Goal: Task Accomplishment & Management: Use online tool/utility

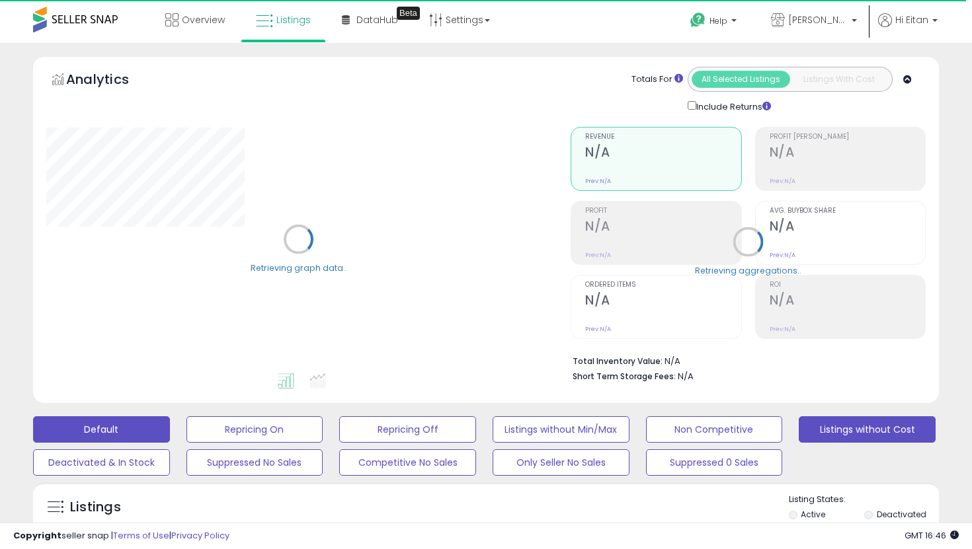
click at [857, 430] on button "Listings without Cost" at bounding box center [867, 430] width 137 height 26
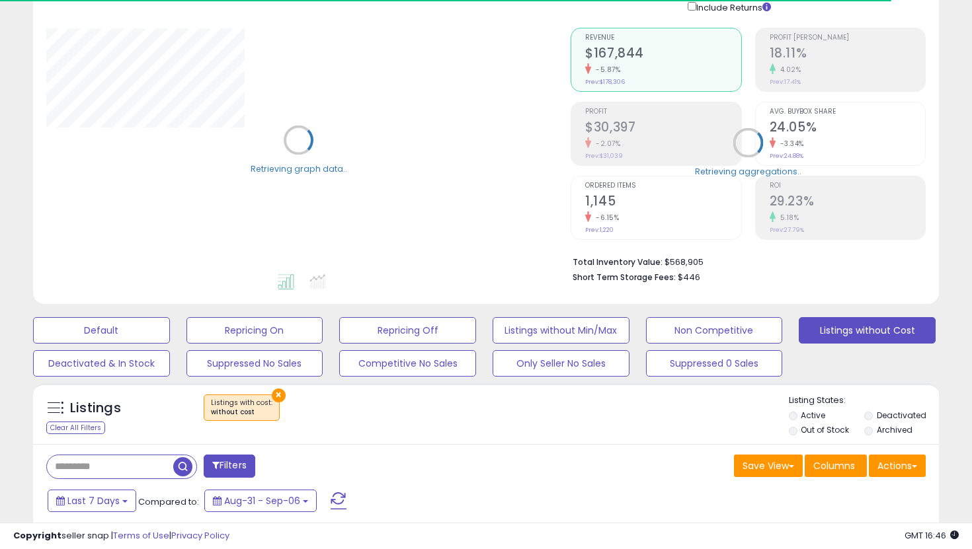
scroll to position [124, 0]
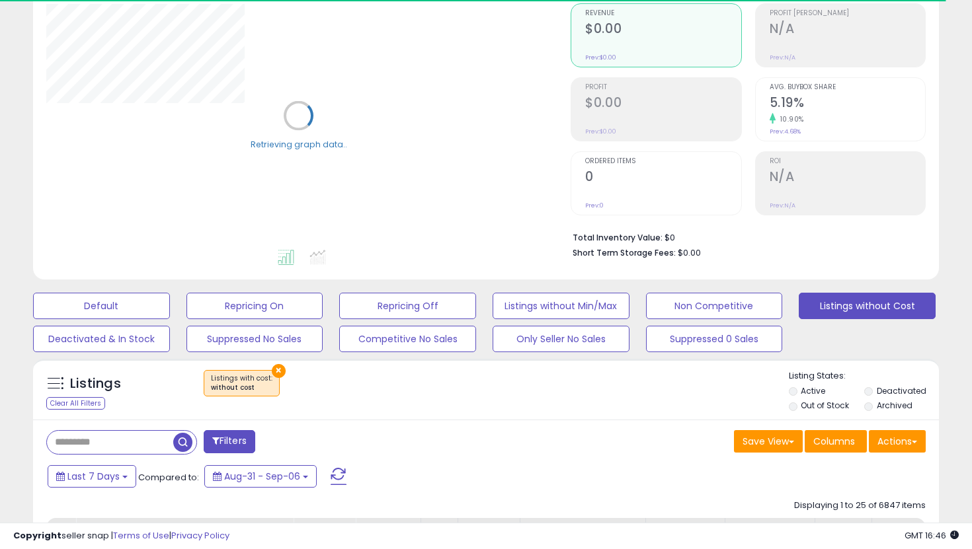
click at [825, 413] on li "Out of Stock" at bounding box center [825, 407] width 73 height 15
click at [797, 403] on li "Out of Stock" at bounding box center [825, 407] width 73 height 15
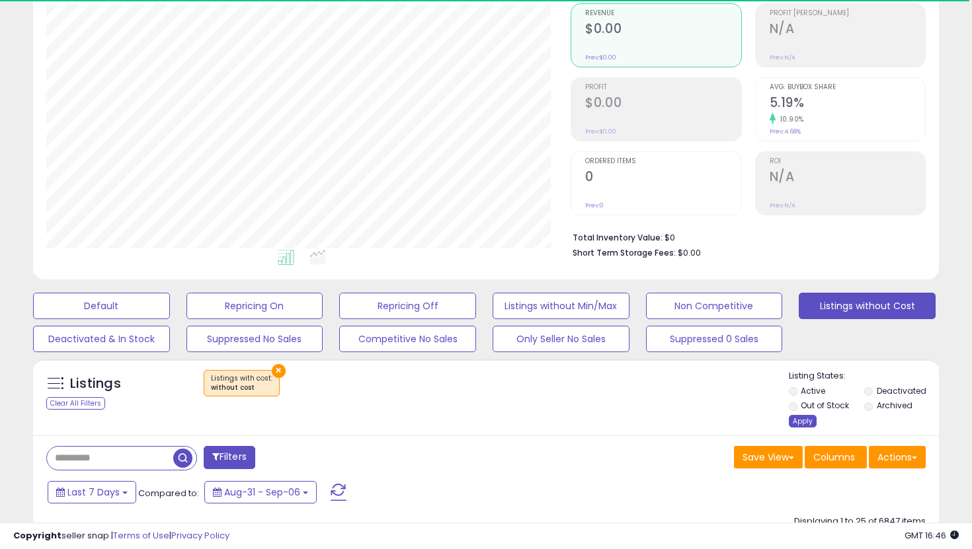
click at [806, 423] on div "Apply" at bounding box center [803, 421] width 28 height 13
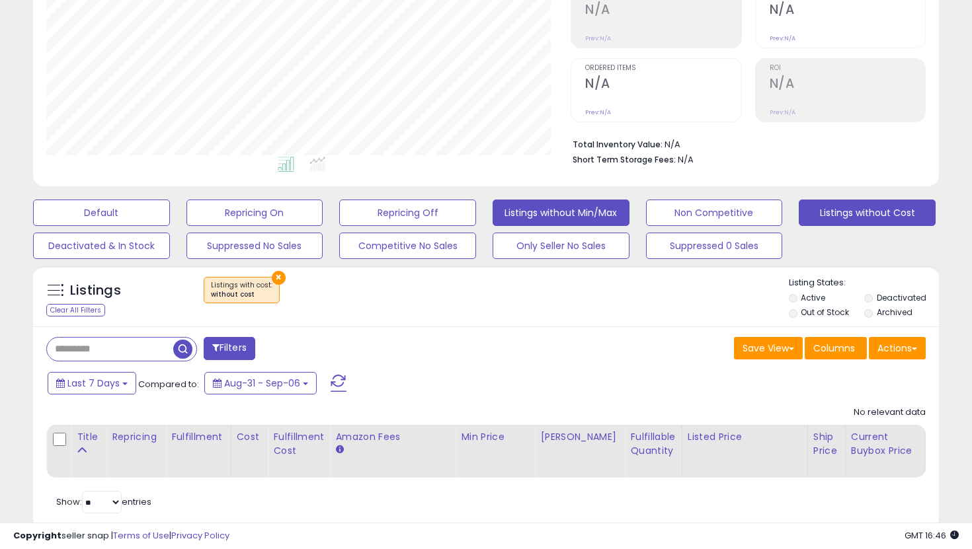
click at [561, 207] on button "Listings without Min/Max" at bounding box center [561, 213] width 137 height 26
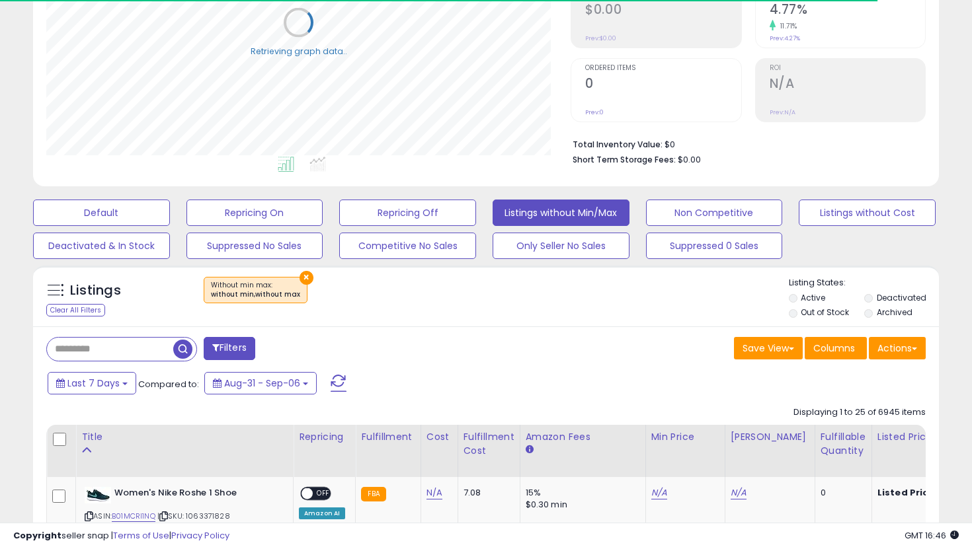
click at [803, 314] on label "Out of Stock" at bounding box center [825, 312] width 48 height 11
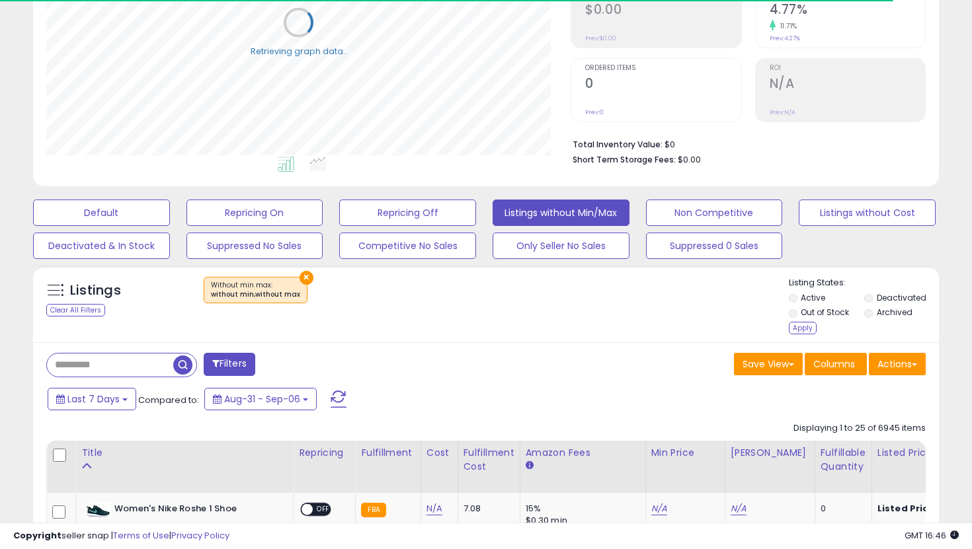
click at [797, 330] on div "Apply" at bounding box center [803, 328] width 28 height 13
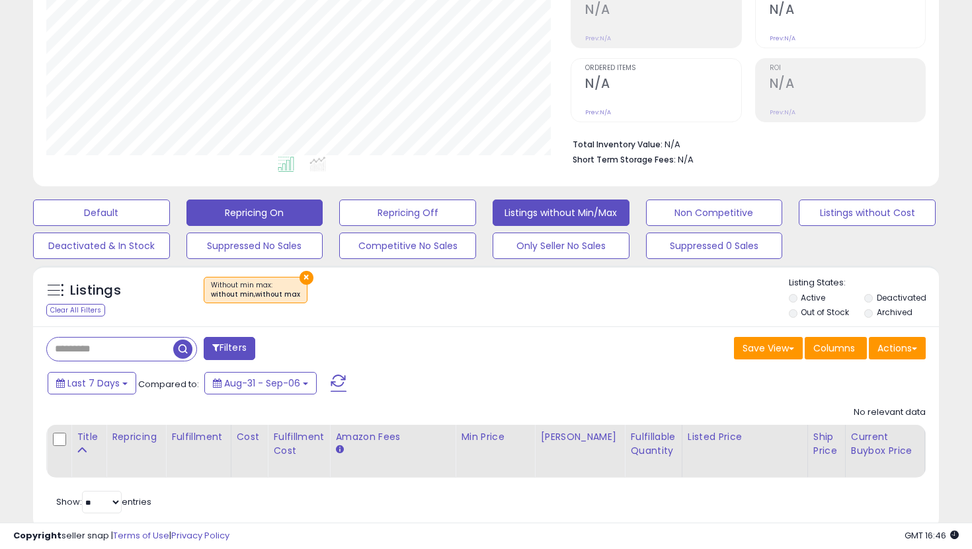
click at [293, 218] on button "Repricing On" at bounding box center [254, 213] width 137 height 26
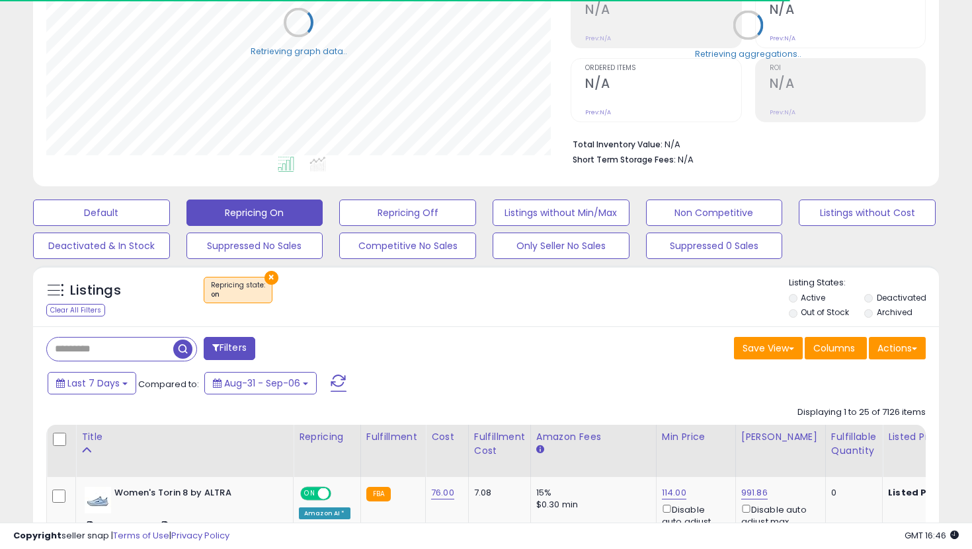
click at [813, 311] on label "Out of Stock" at bounding box center [825, 312] width 48 height 11
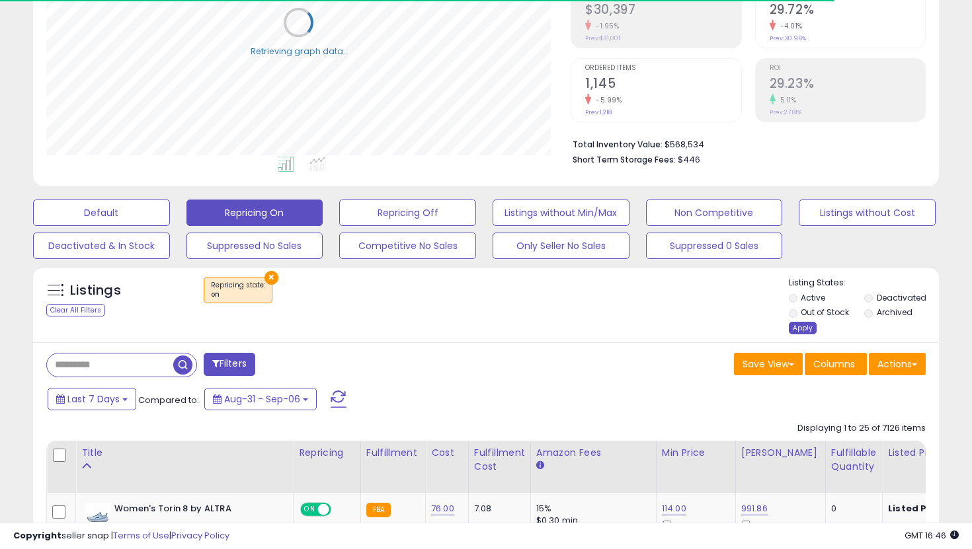
click at [803, 322] on div "Apply" at bounding box center [803, 328] width 28 height 13
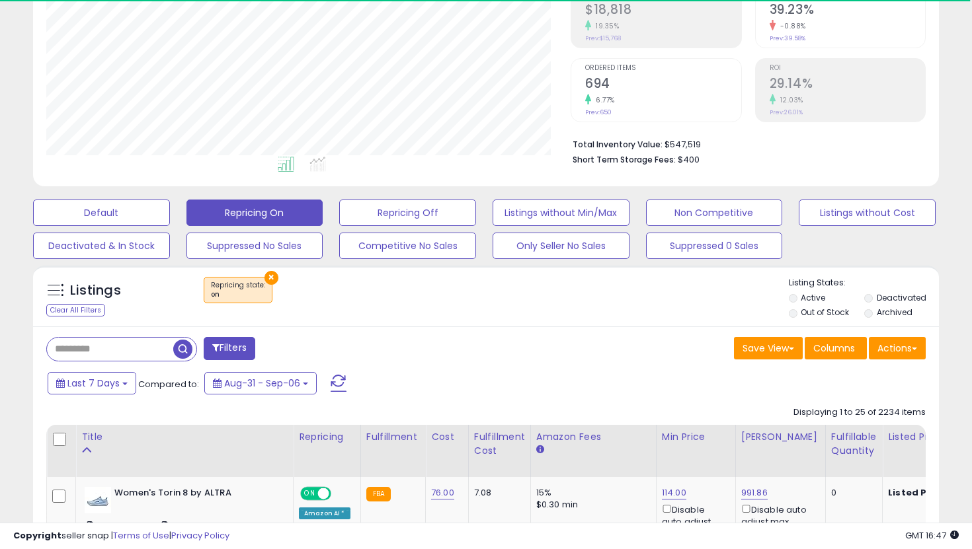
scroll to position [314, 0]
